Goal: Task Accomplishment & Management: Complete application form

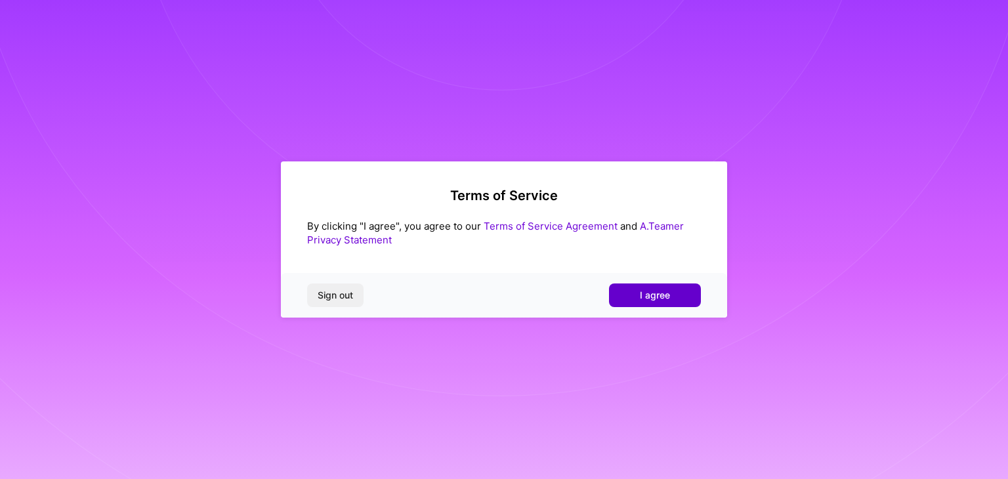
click at [668, 293] on span "I agree" at bounding box center [655, 295] width 30 height 13
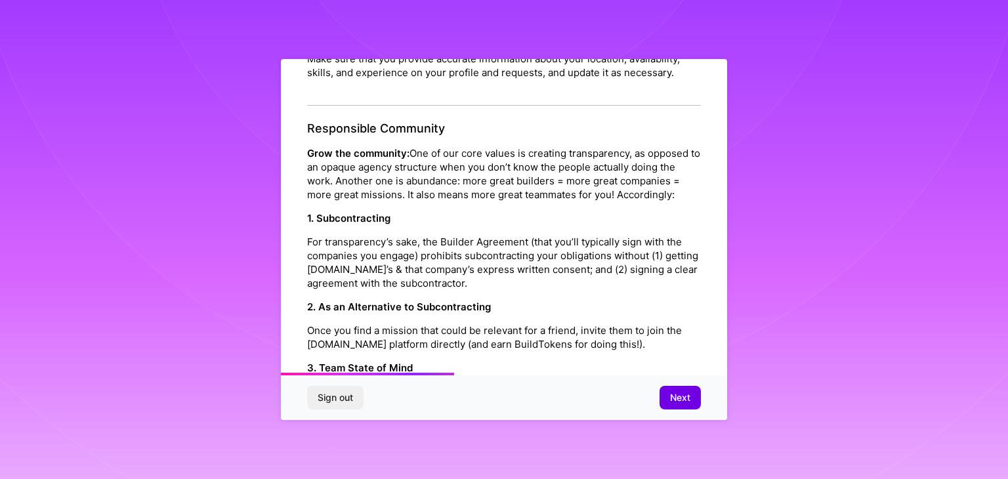
scroll to position [580, 0]
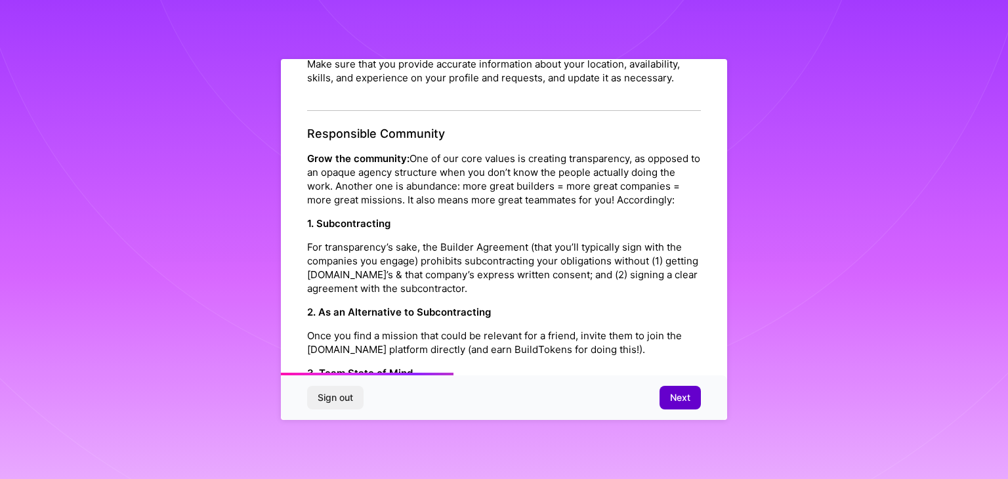
click at [690, 400] on span "Next" at bounding box center [680, 397] width 20 height 13
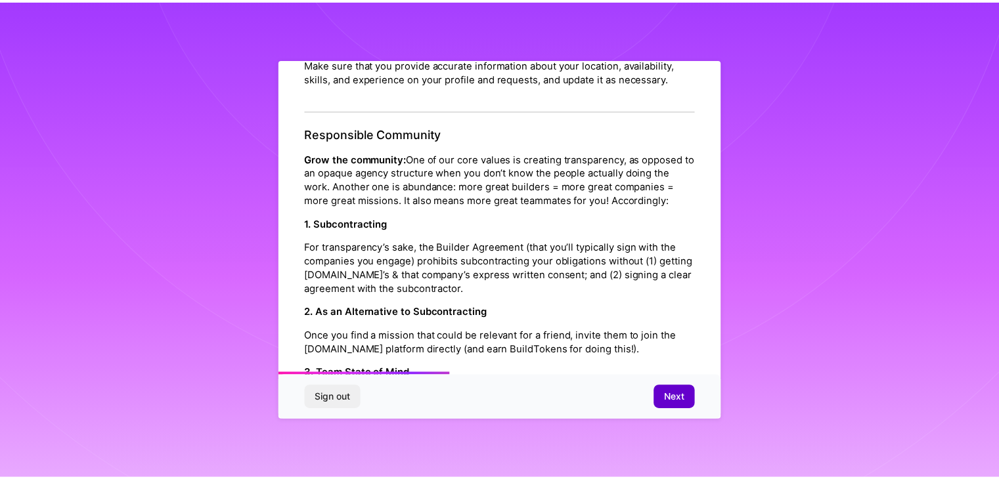
scroll to position [0, 0]
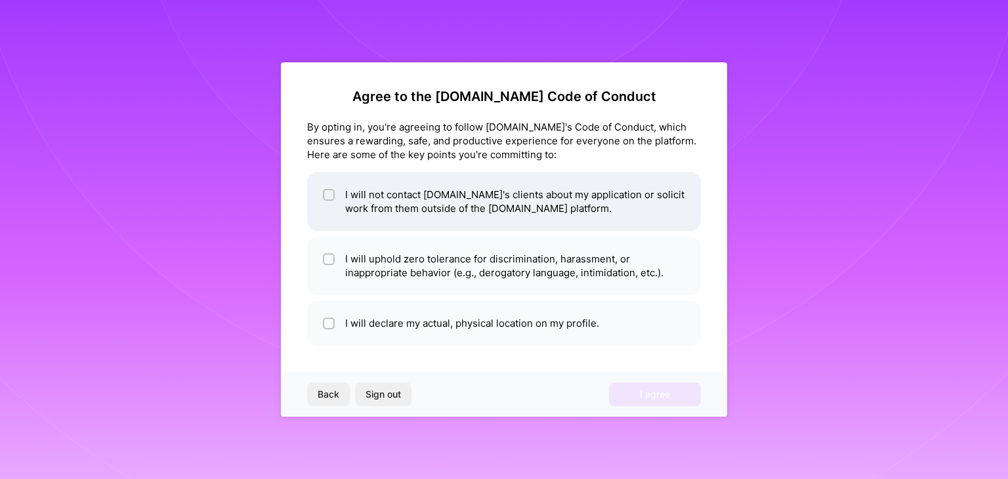
click at [332, 194] on input "checkbox" at bounding box center [330, 195] width 9 height 9
checkbox input "true"
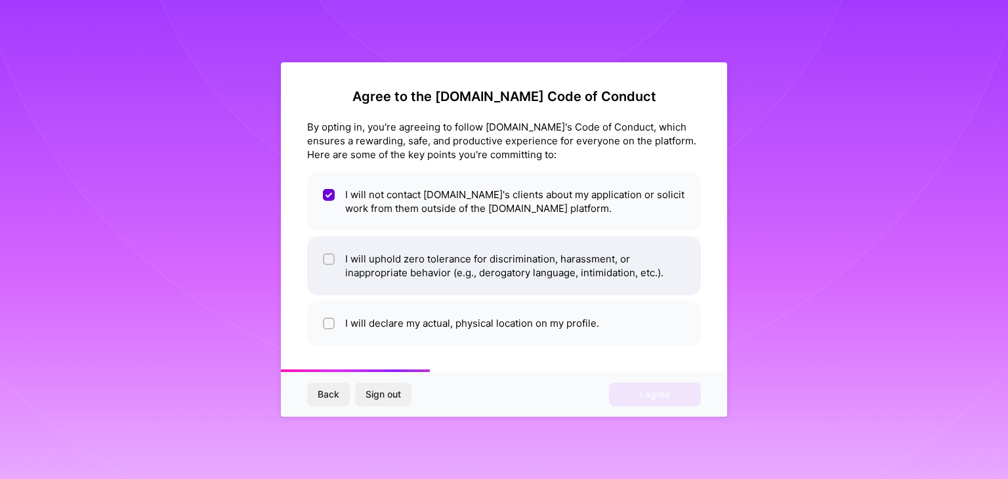
click at [330, 259] on input "checkbox" at bounding box center [330, 259] width 9 height 9
checkbox input "true"
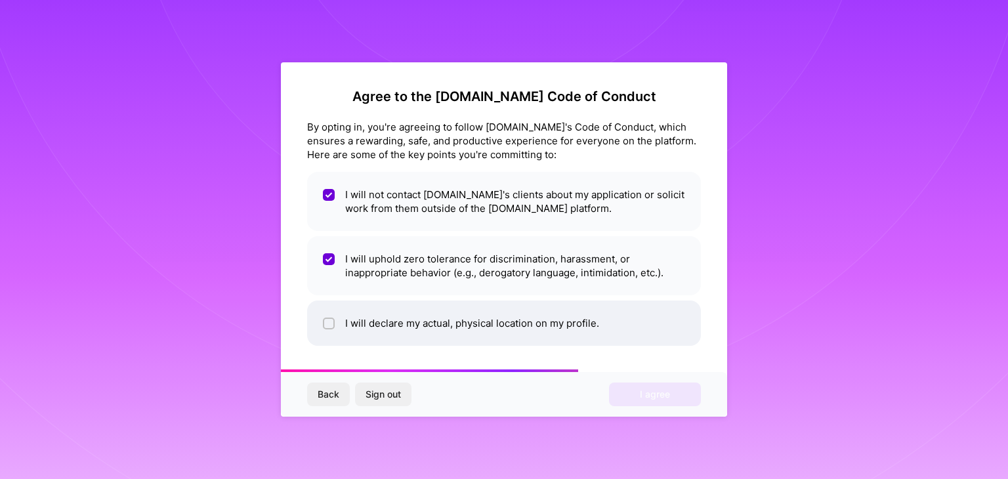
click at [362, 333] on li "I will declare my actual, physical location on my profile." at bounding box center [504, 323] width 394 height 45
checkbox input "true"
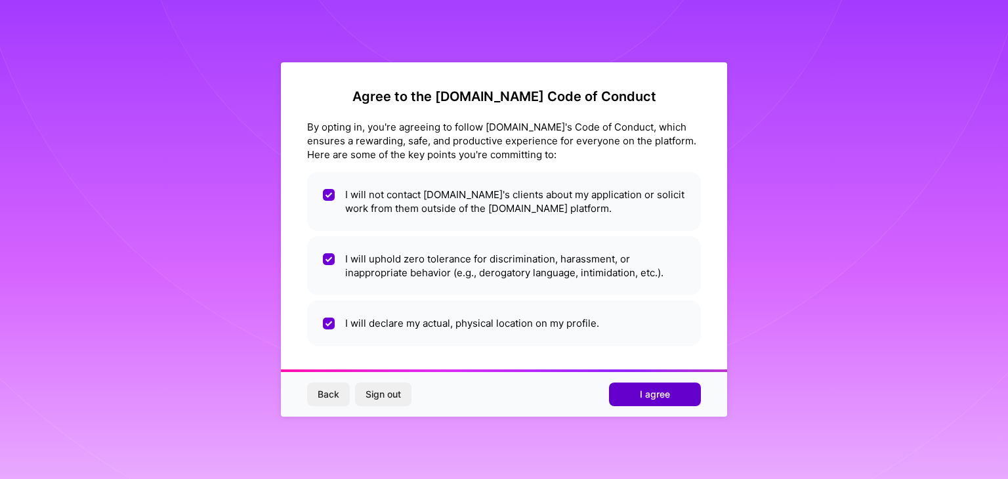
click at [643, 389] on span "I agree" at bounding box center [655, 394] width 30 height 13
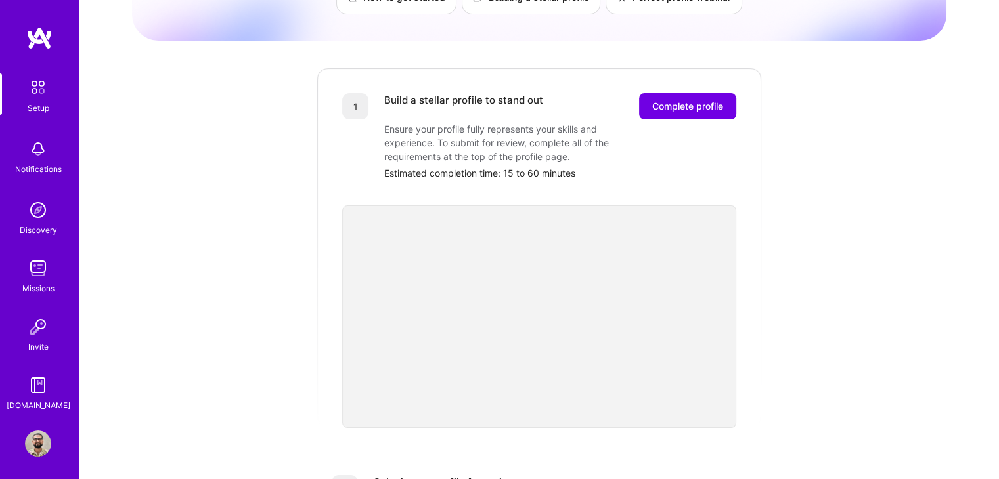
scroll to position [131, 0]
